Goal: Transaction & Acquisition: Purchase product/service

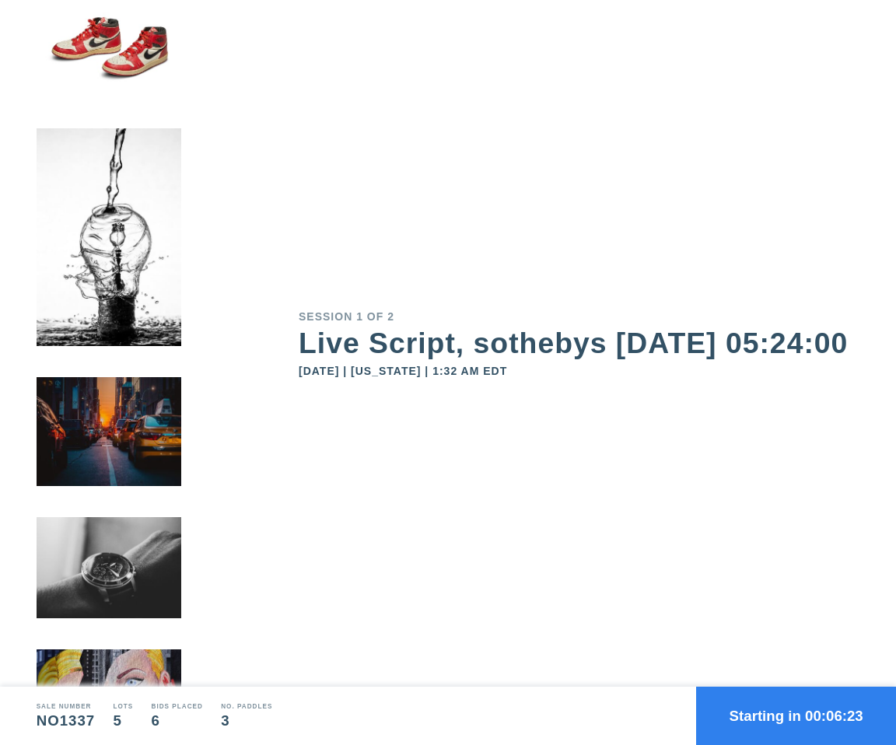
click at [757, 713] on button "Starting in 00:06:23" at bounding box center [796, 715] width 200 height 58
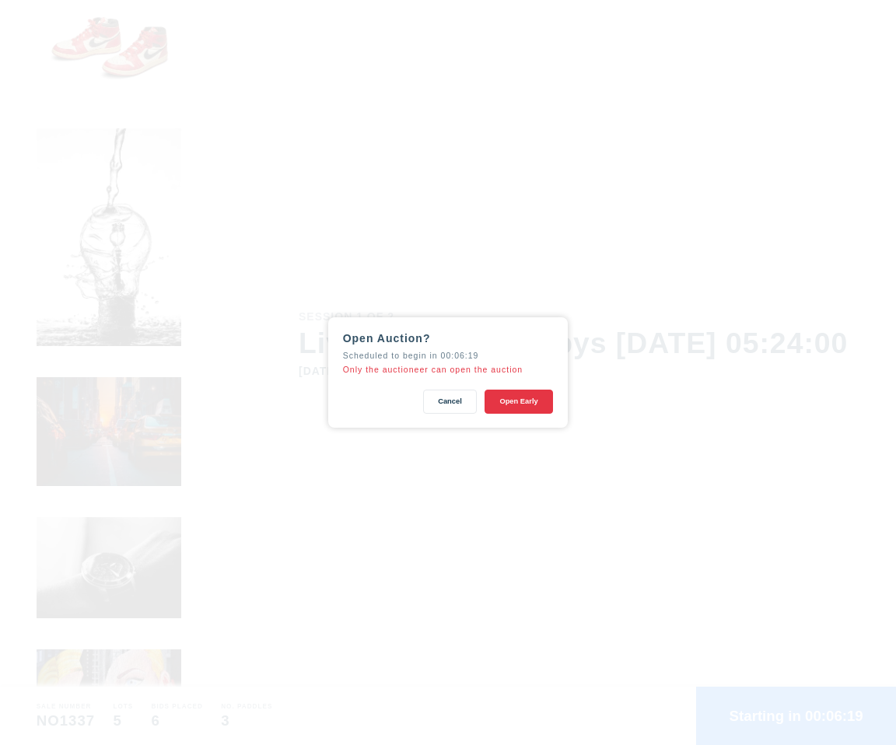
click at [532, 407] on button "Open Early" at bounding box center [518, 401] width 69 height 24
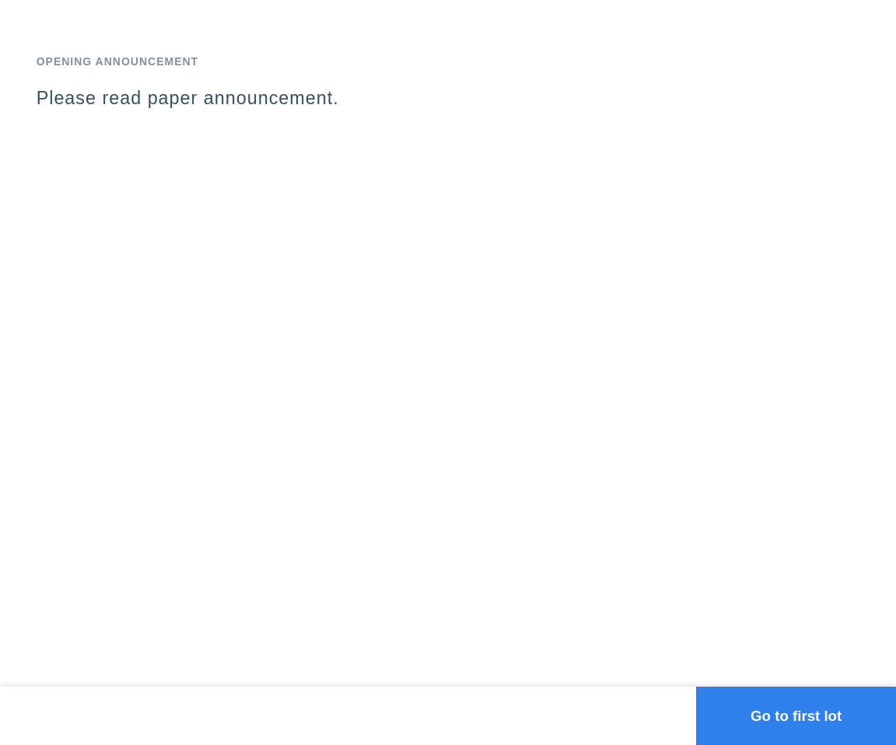
click at [550, 136] on div "Opening Announcement Please read paper announcement." at bounding box center [448, 343] width 896 height 686
click at [784, 692] on button "Go to first lot" at bounding box center [796, 715] width 200 height 58
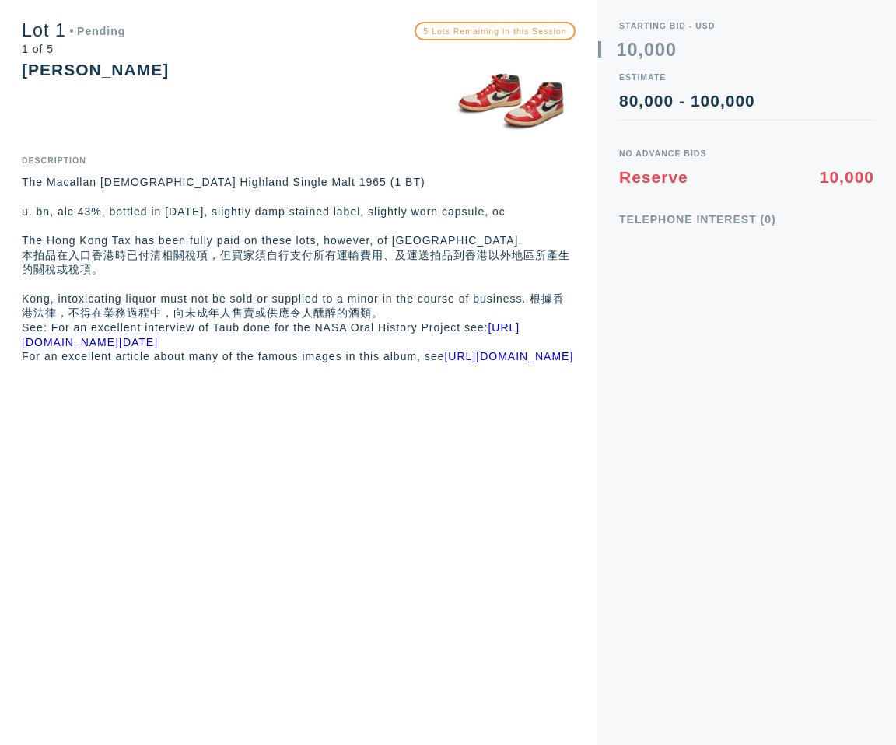
click at [399, 217] on p "u. bn, alc 43%, bottled in 1983, slightly damp stained label, slightly worn cap…" at bounding box center [298, 211] width 553 height 15
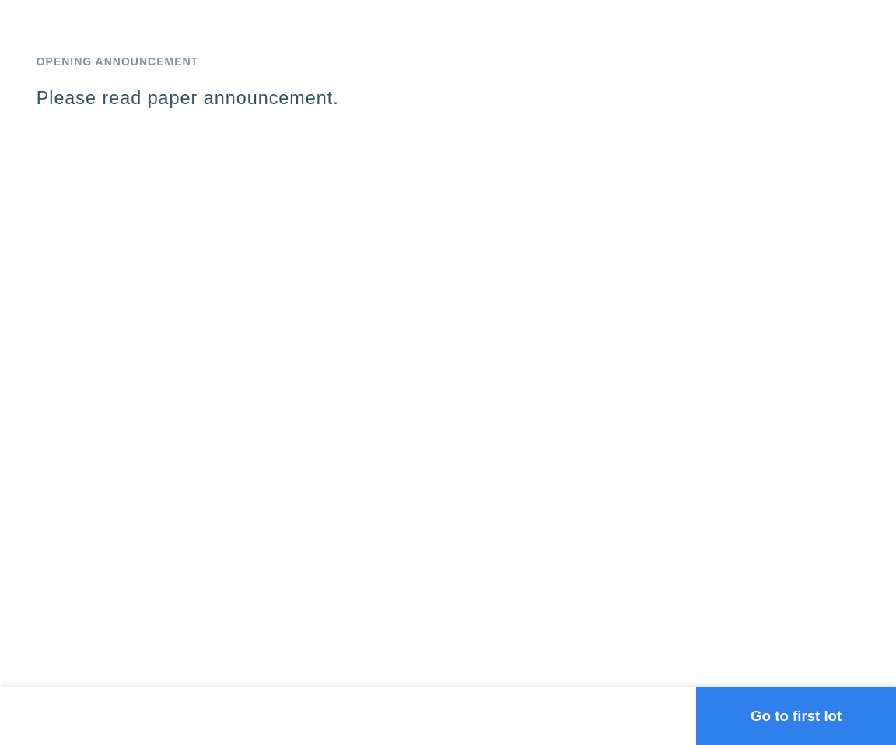
click at [763, 719] on button "Go to first lot" at bounding box center [796, 715] width 200 height 58
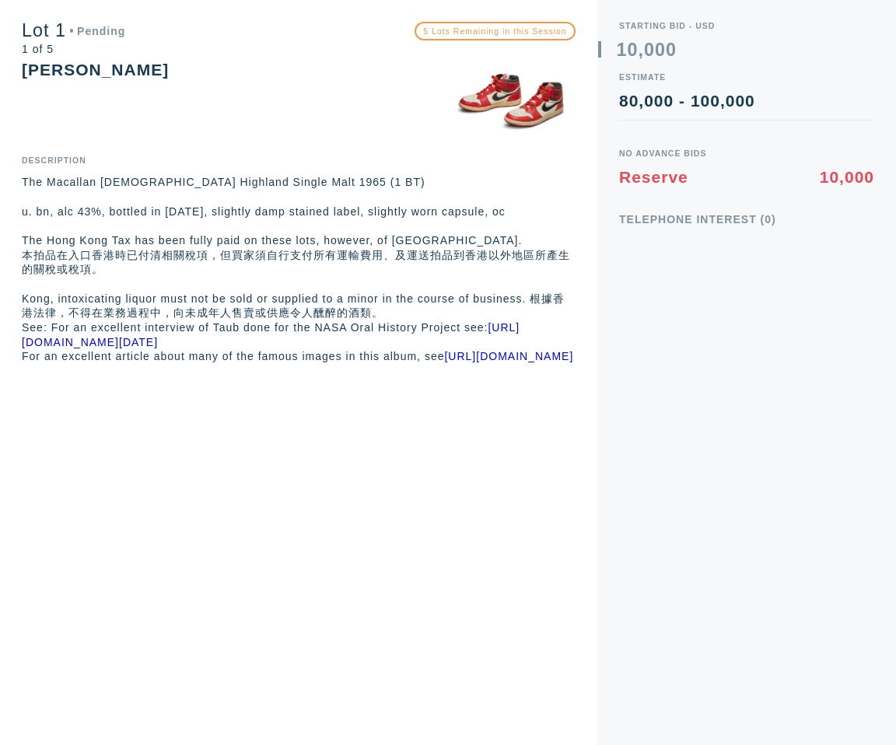
click at [636, 484] on div "Starting Bid - USD 0 1 2 3 4 5 6 7 8 9 0 1 2 3 4 5 6 7 8 9 , 0 1 2 3 4 5 6 7 8 …" at bounding box center [746, 372] width 299 height 745
